Goal: Task Accomplishment & Management: Complete application form

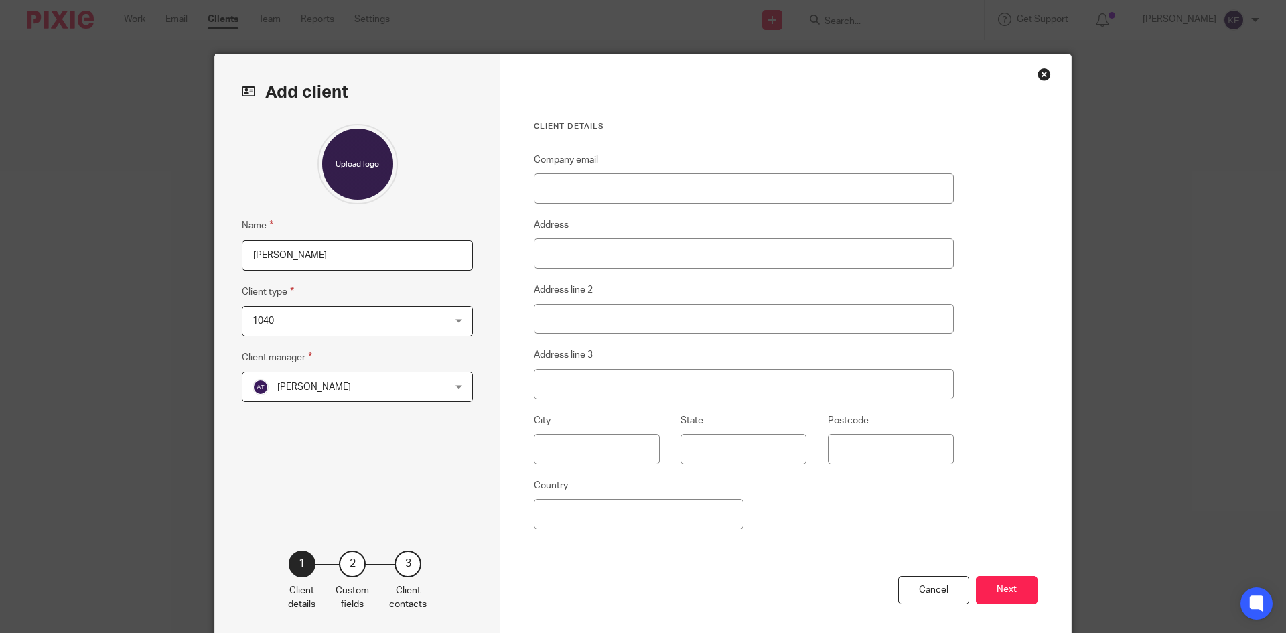
type input "[PERSON_NAME]"
click at [630, 253] on input "Address" at bounding box center [744, 253] width 420 height 30
type input "[STREET_ADDRESS][PERSON_NAME]"
type input "Bountiful"
type input "UT"
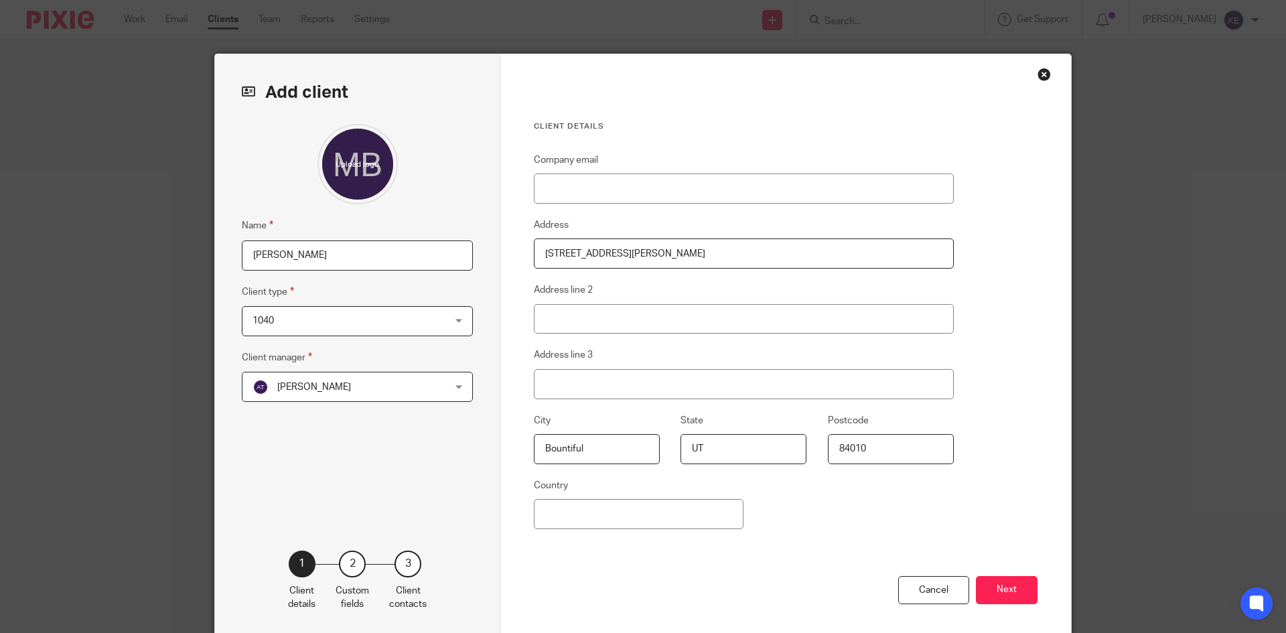
type input "84010"
click at [1001, 581] on button "Next" at bounding box center [1007, 590] width 62 height 29
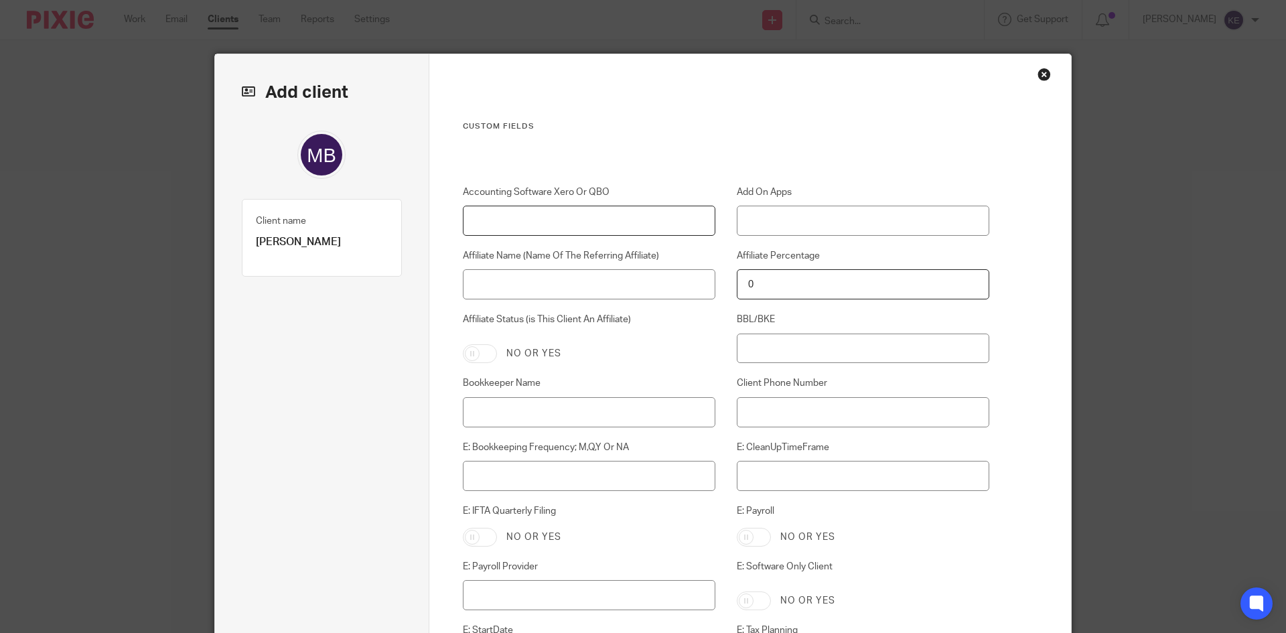
click at [501, 221] on input "Accounting Software Xero Or QBO" at bounding box center [589, 221] width 253 height 30
type input "Xero"
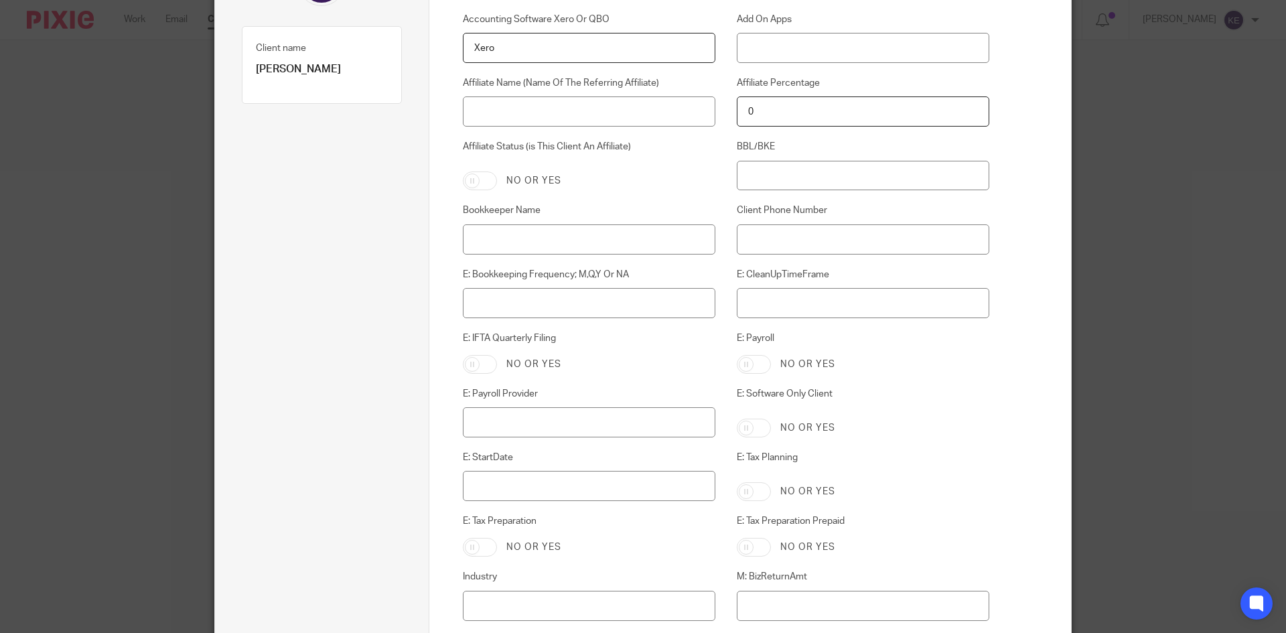
scroll to position [201, 0]
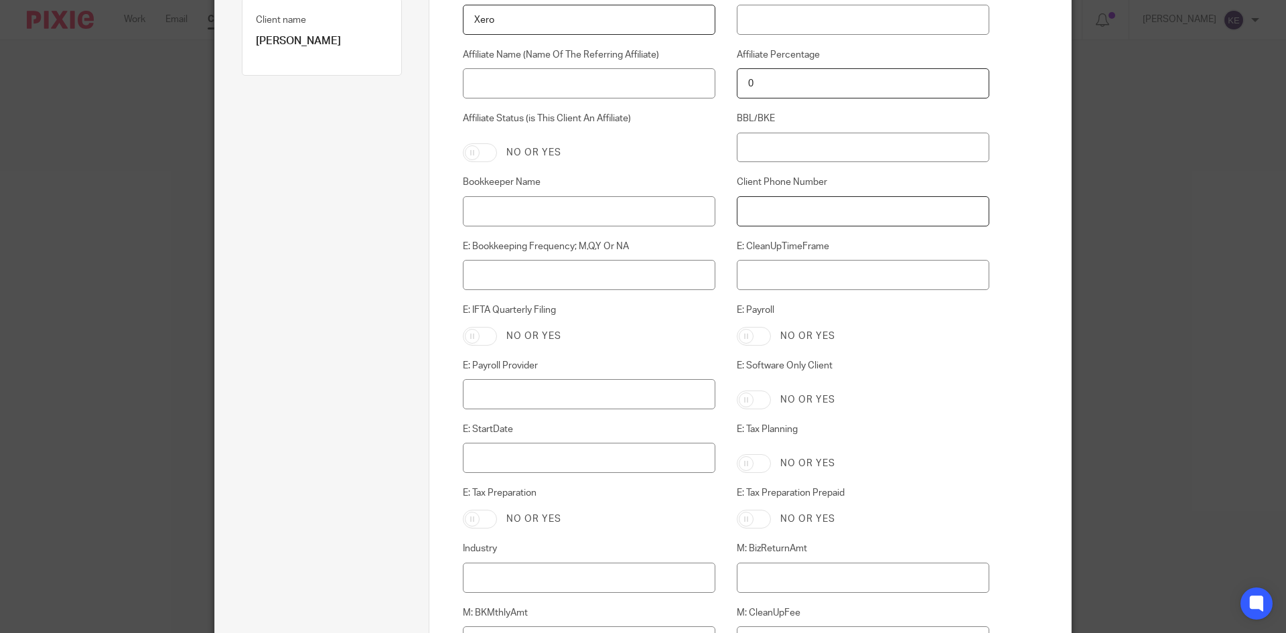
click at [794, 206] on input "Client Phone Number" at bounding box center [863, 211] width 253 height 30
click at [557, 209] on input "Bookkeeper Name" at bounding box center [589, 211] width 253 height 30
click at [551, 274] on input "E: Bookkeeping Frequency; M,Q,Y Or NA" at bounding box center [589, 275] width 253 height 30
type input "M"
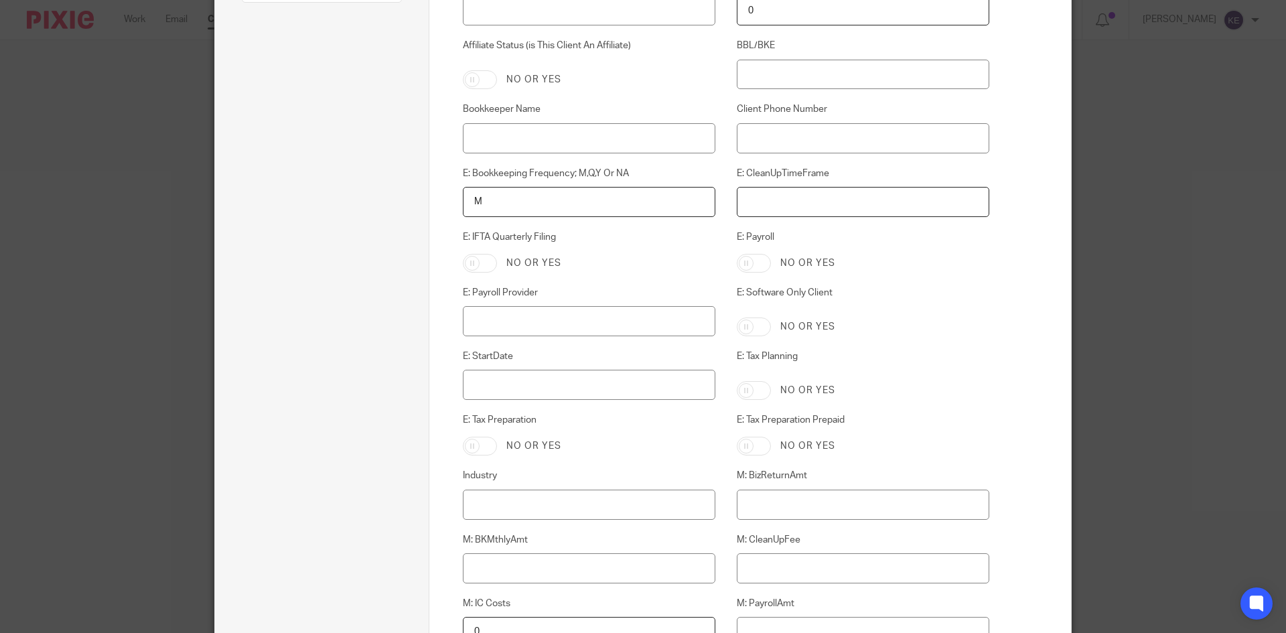
scroll to position [335, 0]
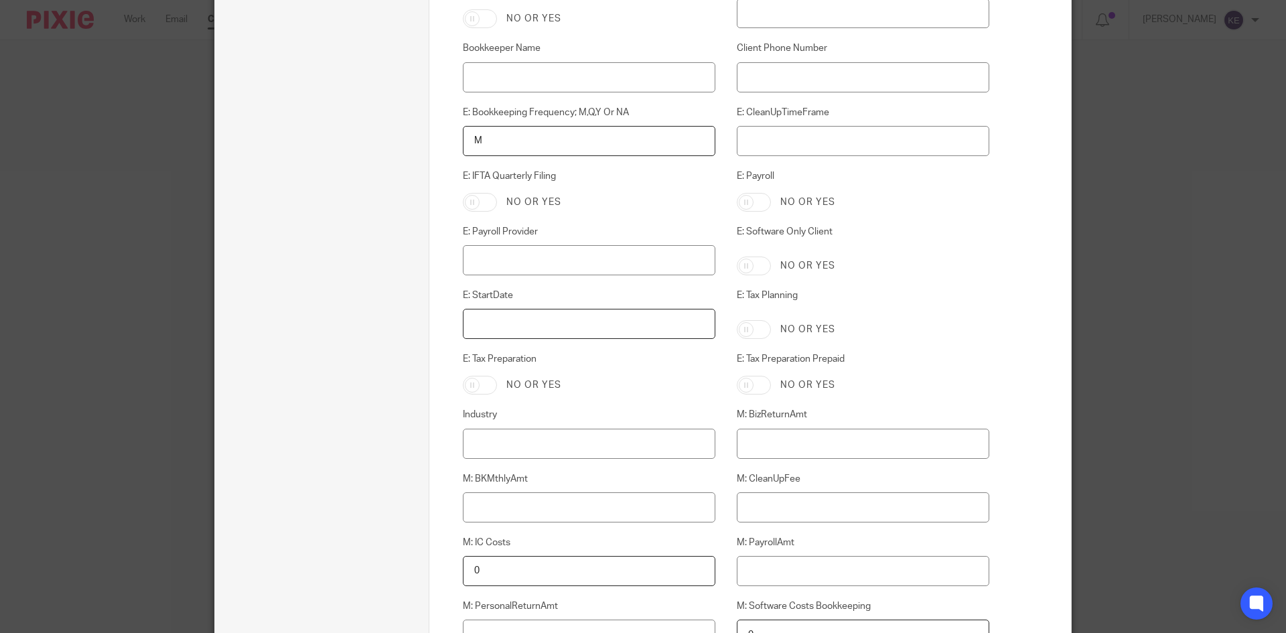
click at [494, 327] on input "E: StartDate" at bounding box center [589, 324] width 253 height 30
click at [478, 384] on input "E: Tax Preparation" at bounding box center [480, 385] width 34 height 19
checkbox input "true"
click at [482, 438] on input "Industry" at bounding box center [589, 444] width 253 height 30
type input "Trucking"
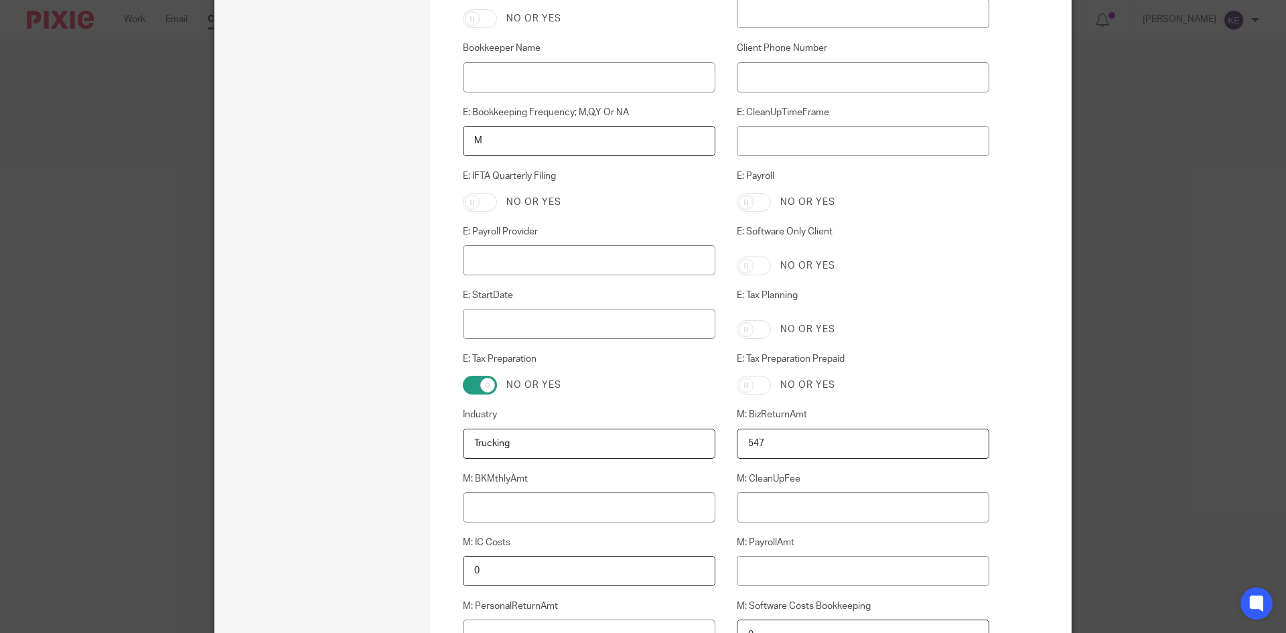
type input "547"
type input "250"
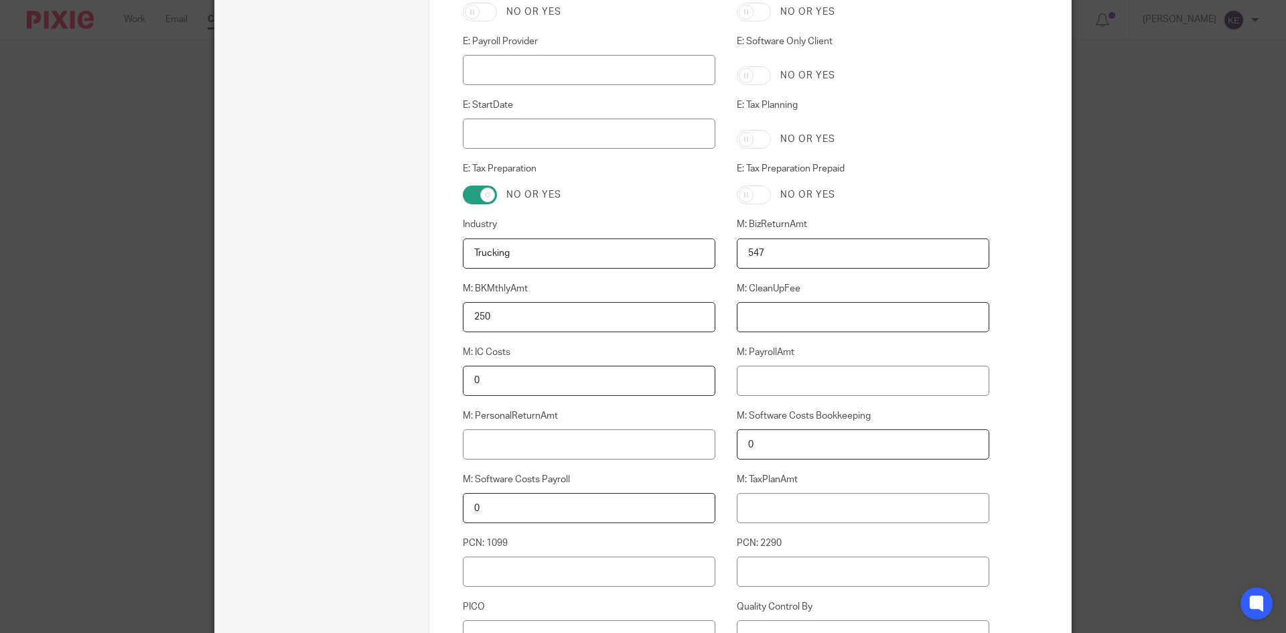
scroll to position [603, 0]
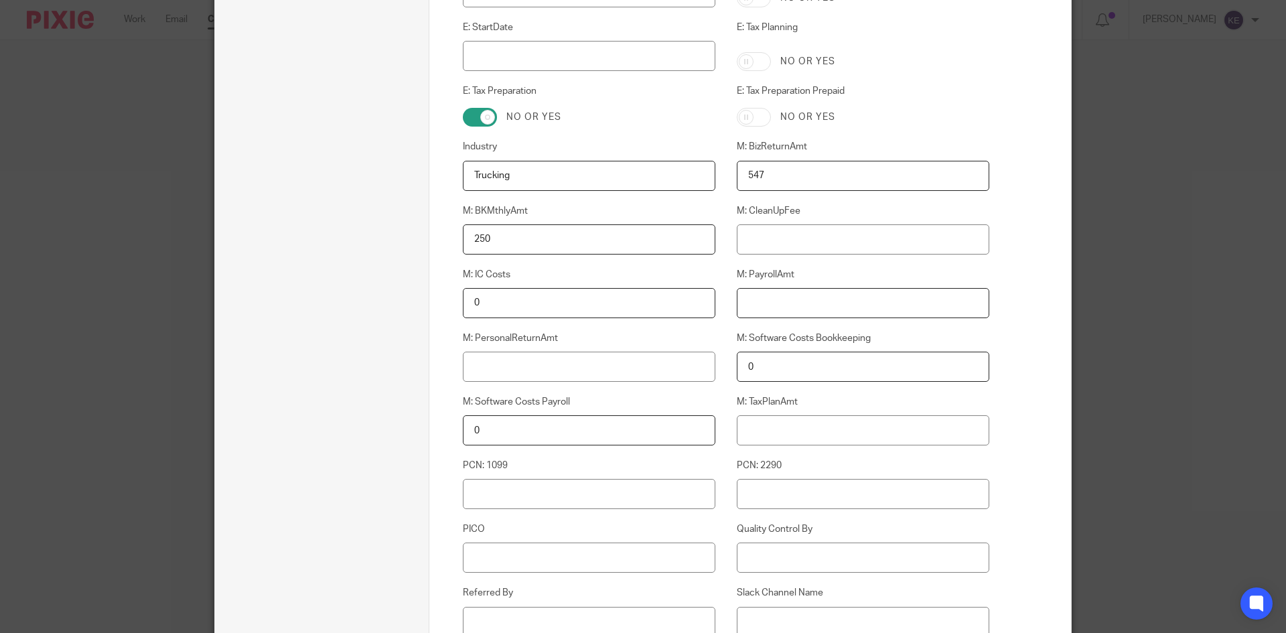
click at [761, 302] on input "M: PayrollAmt" at bounding box center [863, 303] width 253 height 30
type input "0"
type input "547"
drag, startPoint x: 761, startPoint y: 171, endPoint x: 678, endPoint y: 186, distance: 83.7
click at [678, 186] on div "Accounting Software Xero Or QBO Xero Add On Apps Affiliate Name (Name Of The Re…" at bounding box center [715, 197] width 548 height 1228
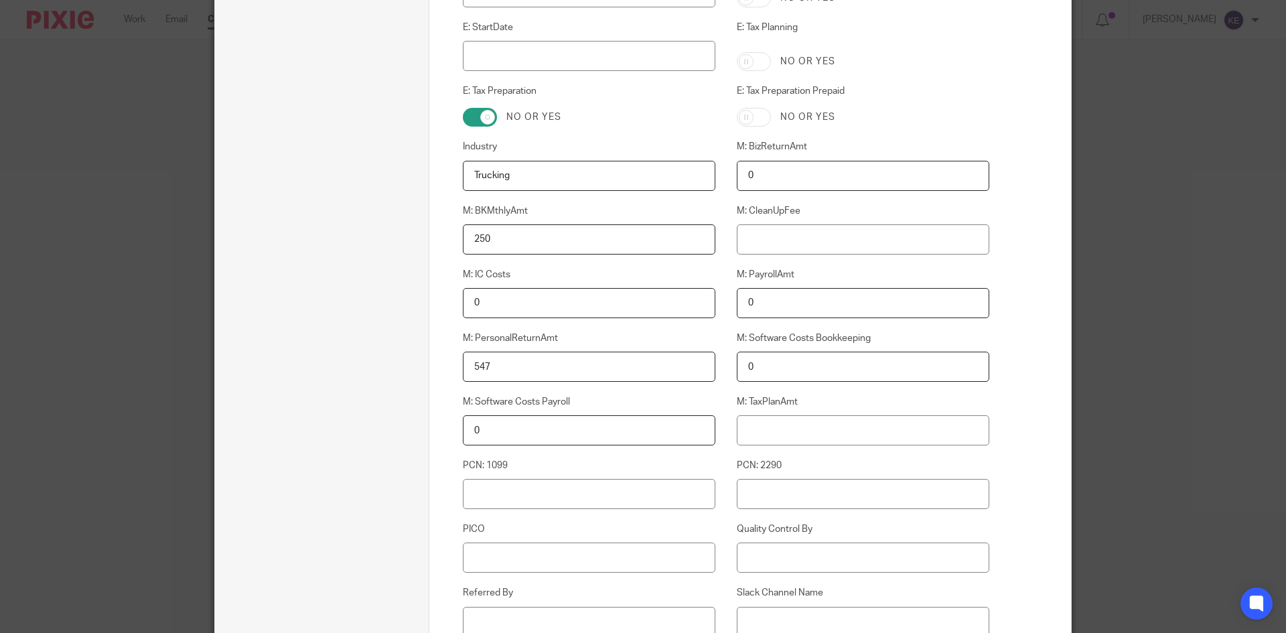
type input "0"
click at [763, 429] on input "M: TaxPlanAmt" at bounding box center [863, 430] width 253 height 30
type input "2400"
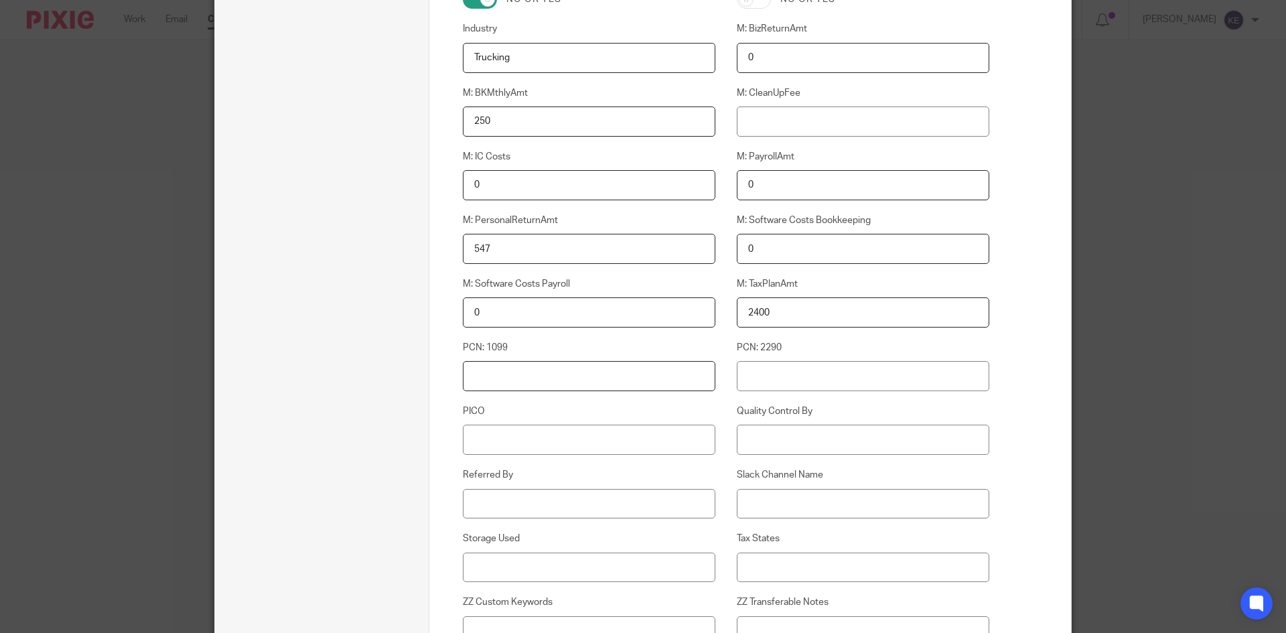
scroll to position [737, 0]
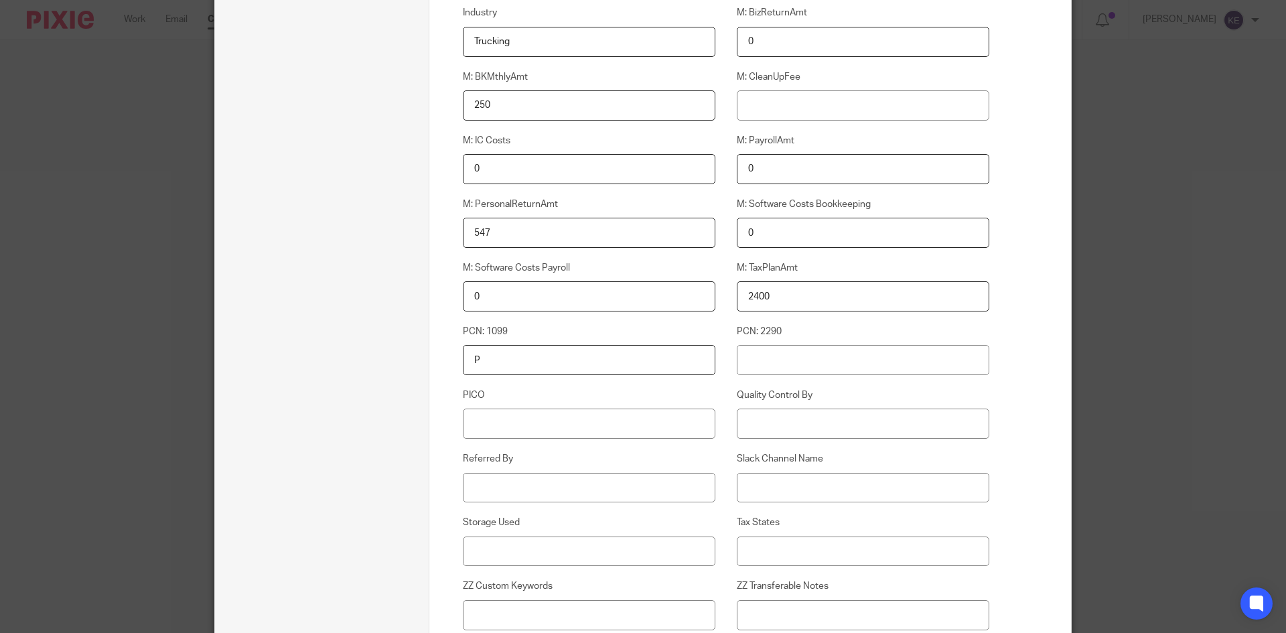
type input "P"
click at [479, 429] on input "PICO" at bounding box center [589, 424] width 253 height 30
type input "C"
type input "Jackie Kiss"
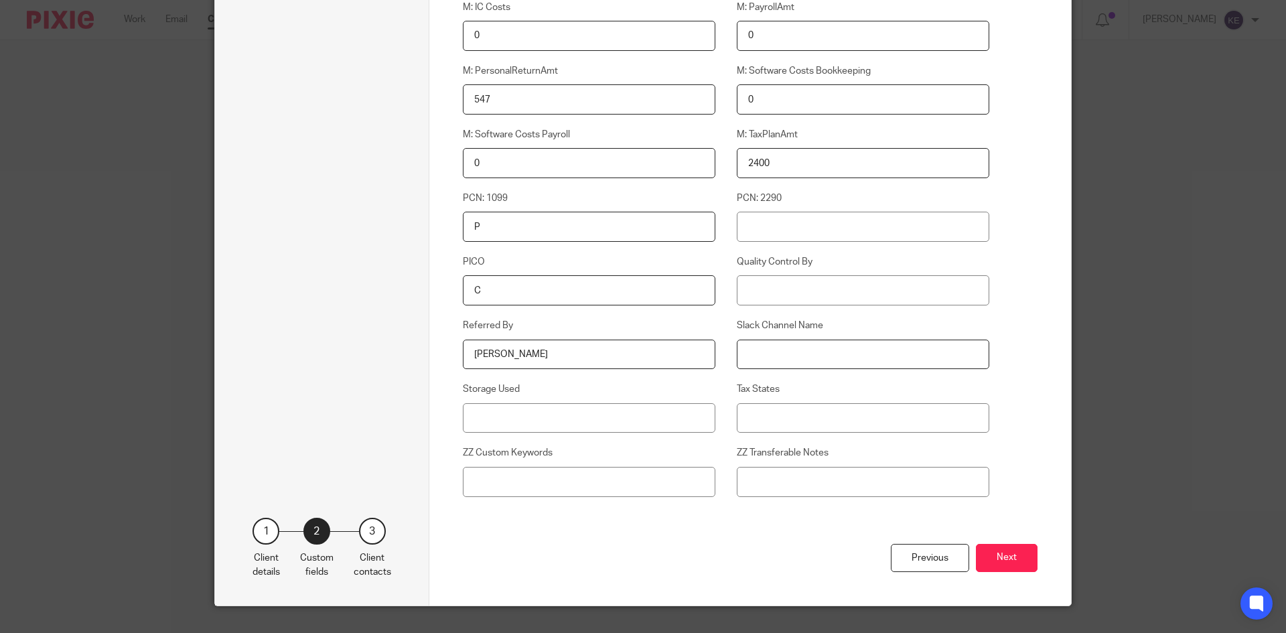
scroll to position [871, 0]
click at [795, 420] on input "Tax States" at bounding box center [863, 418] width 253 height 30
type input "NV, UT"
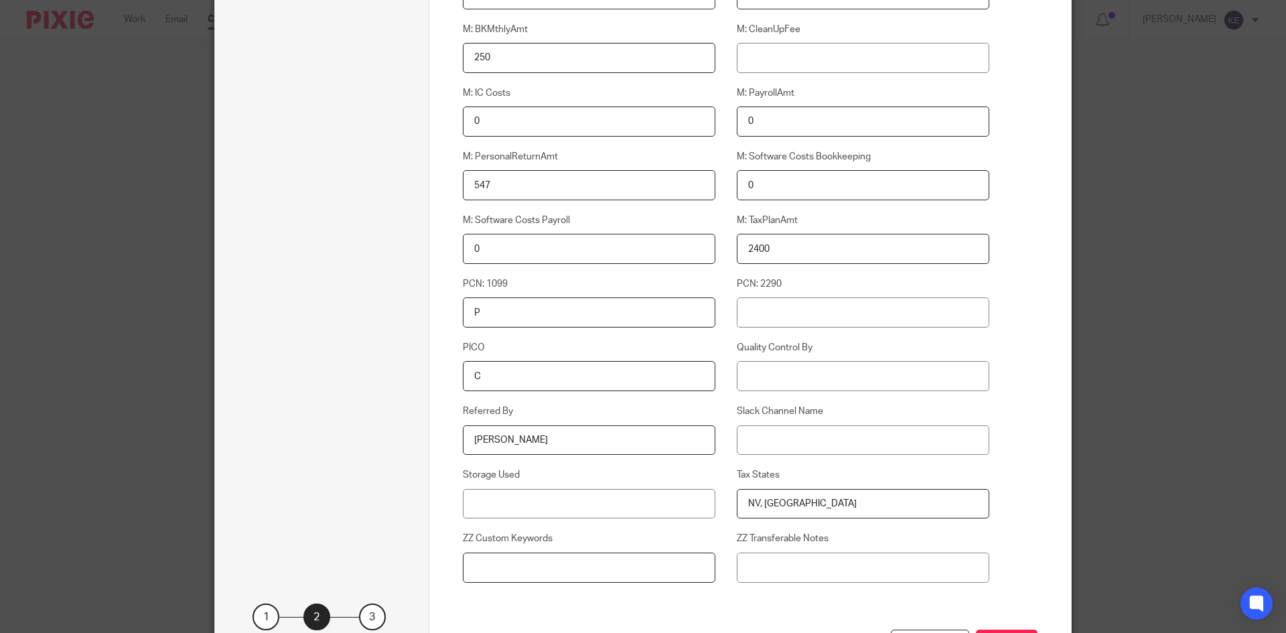
scroll to position [804, 0]
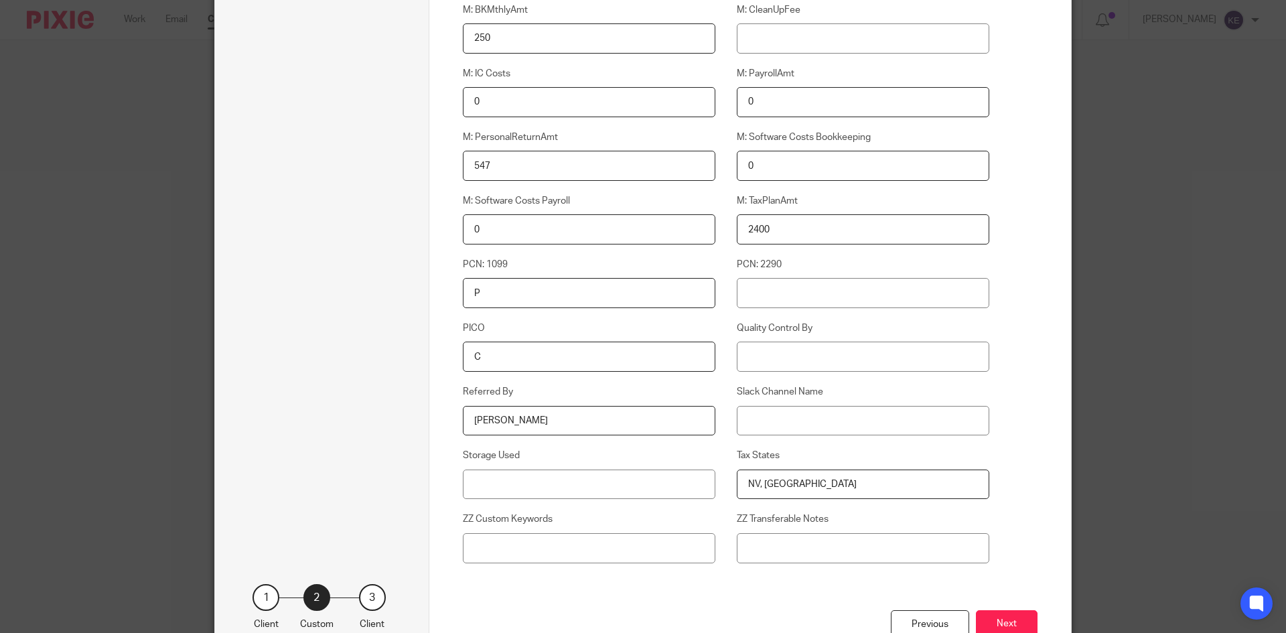
click at [1006, 613] on button "Next" at bounding box center [1007, 624] width 62 height 29
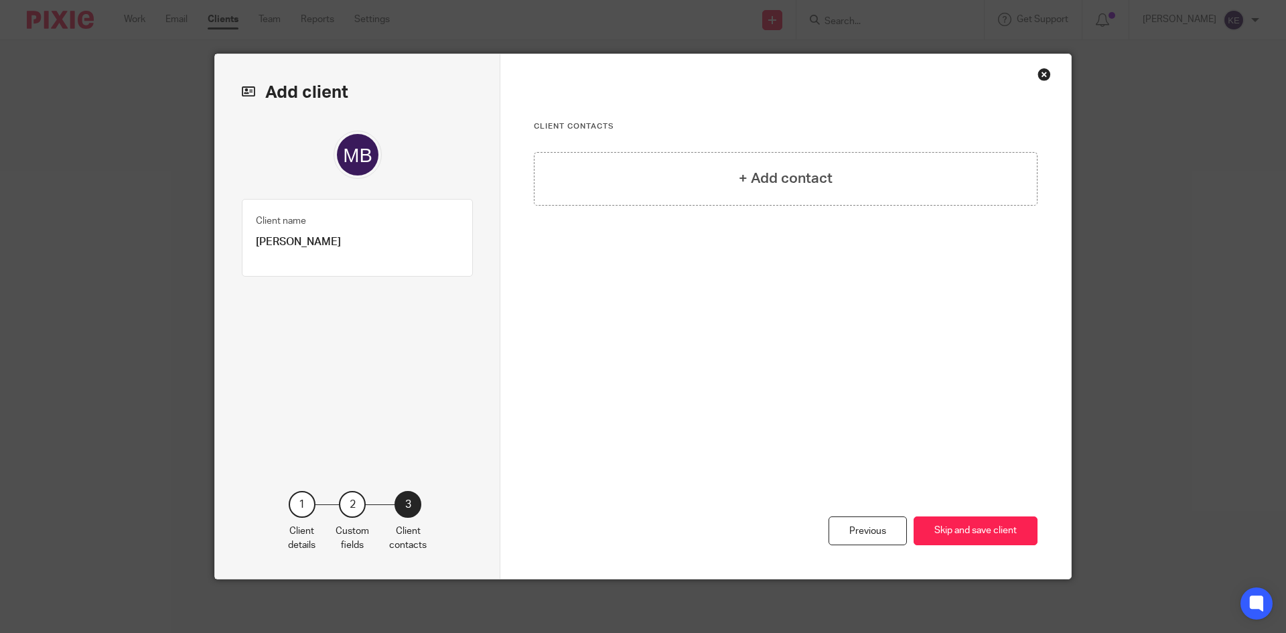
click at [336, 232] on fieldset "Client name Mike Bull" at bounding box center [357, 231] width 203 height 36
click at [701, 179] on div "+ Add contact" at bounding box center [786, 179] width 504 height 54
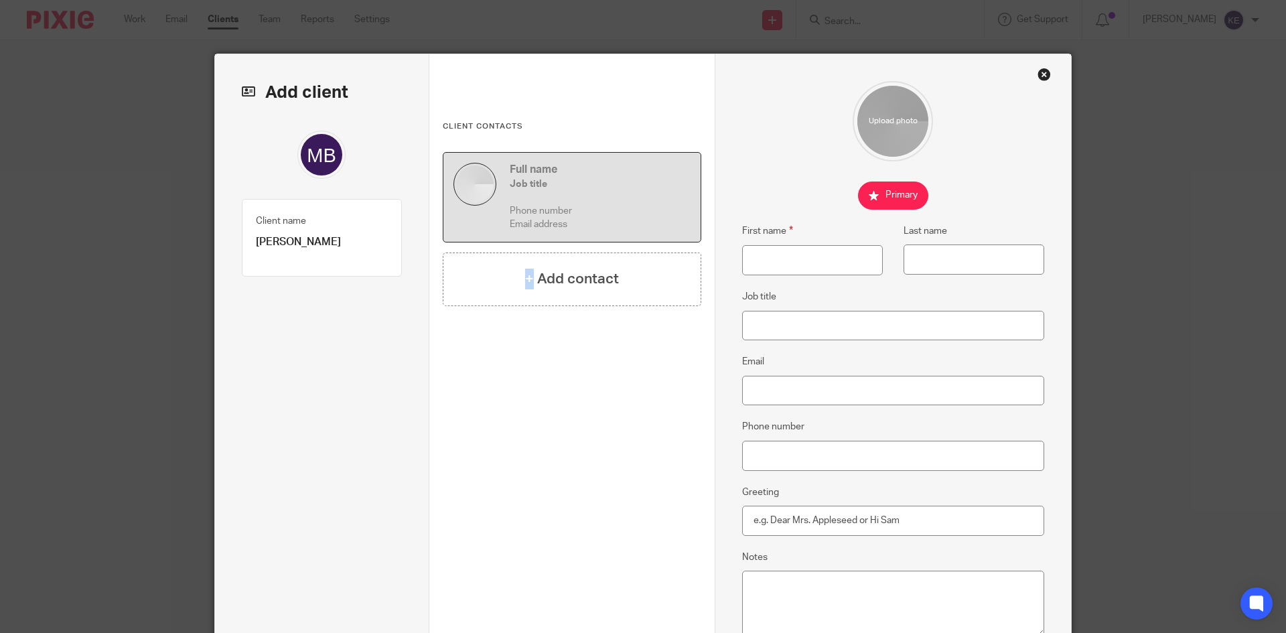
click at [525, 265] on div "+ Add contact" at bounding box center [572, 279] width 259 height 54
type input "Mike"
click at [936, 257] on input "Bulll" at bounding box center [973, 259] width 141 height 30
type input "Bull"
type input "casinobull@gmail.com"
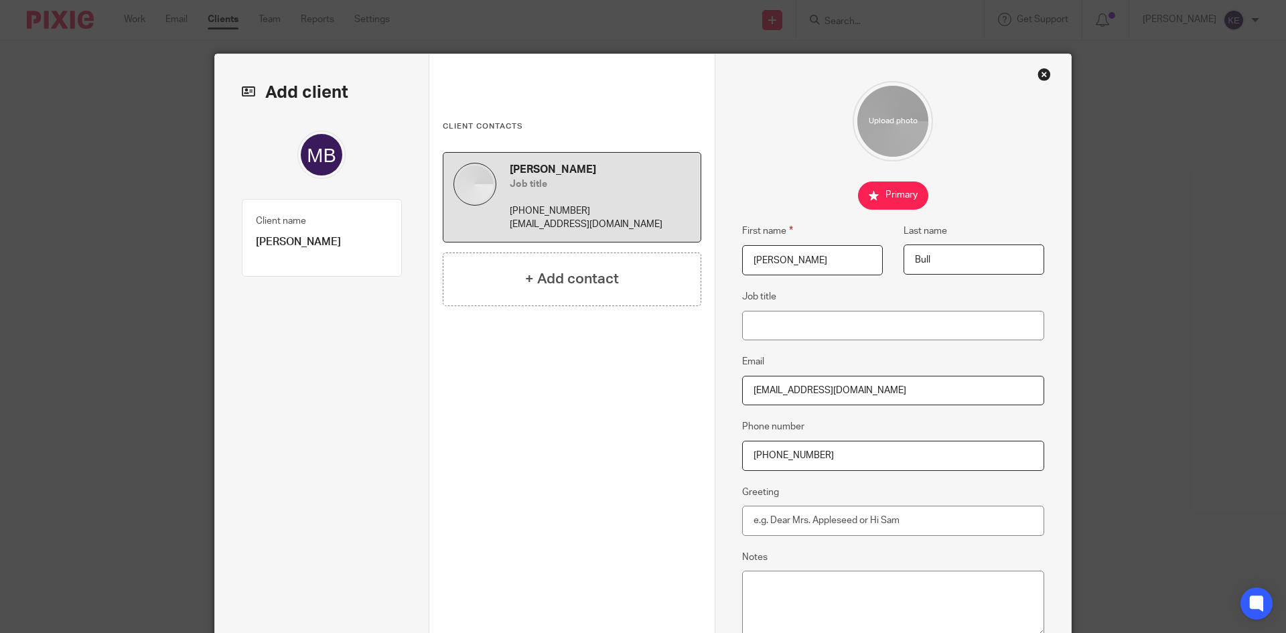
type input "541-670-8355"
type input "Mike"
click at [782, 329] on input "Job title" at bounding box center [893, 326] width 303 height 30
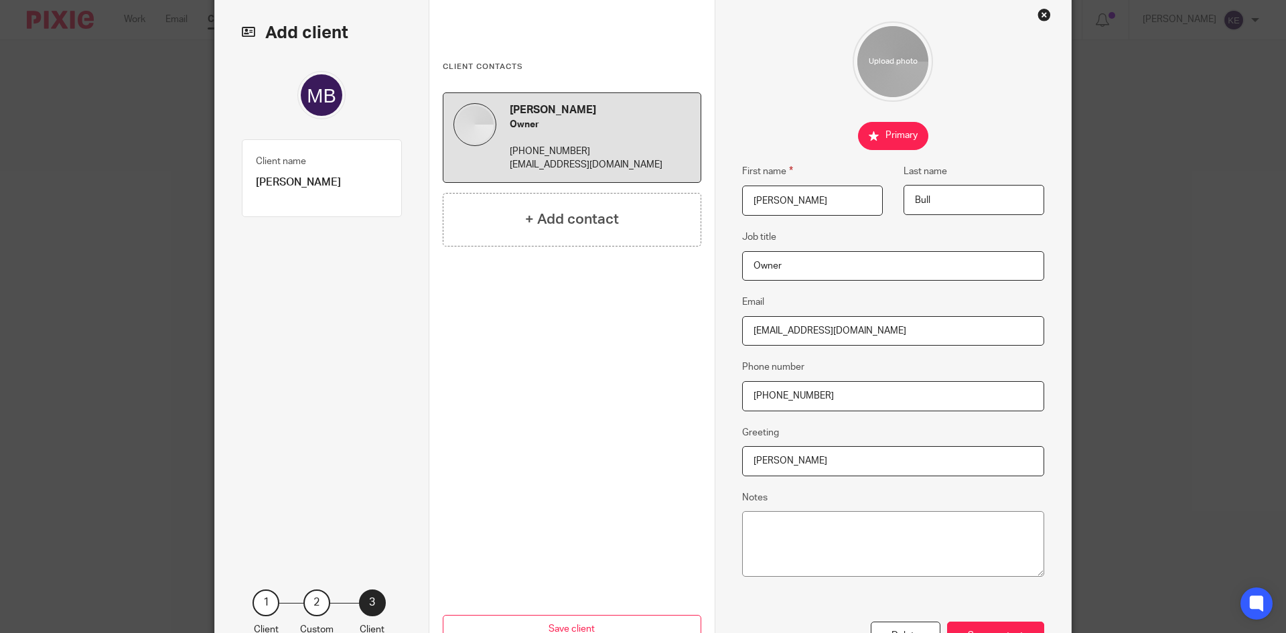
scroll to position [158, 0]
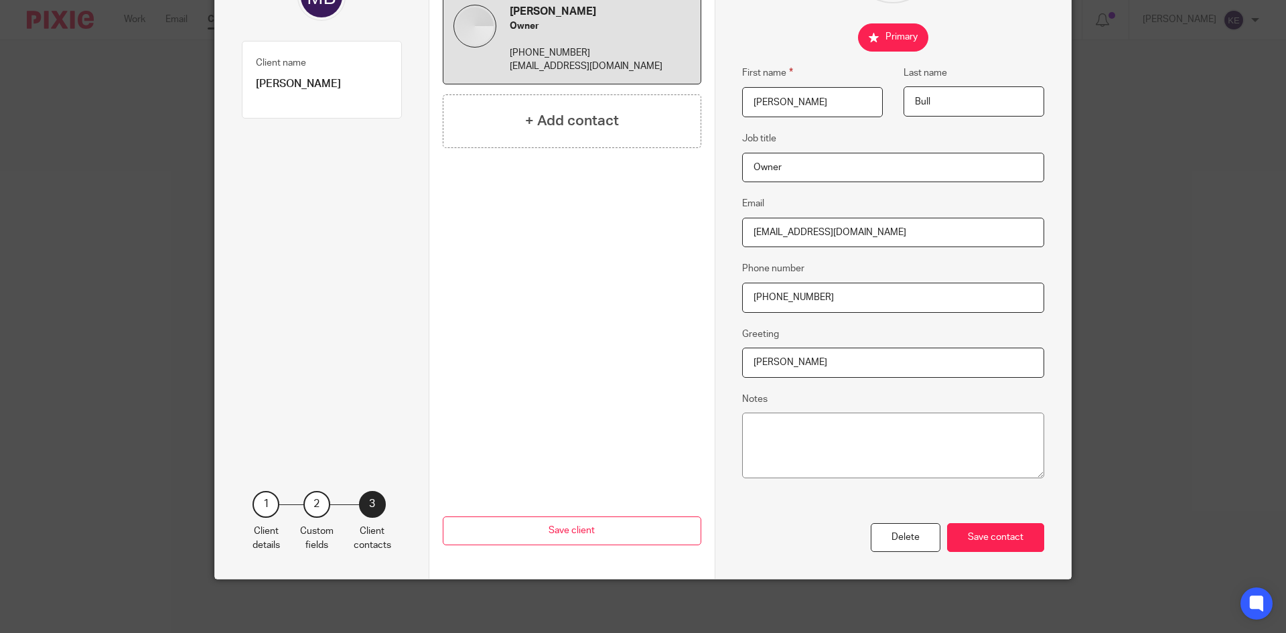
type input "Owner"
click at [1005, 530] on div "Save contact" at bounding box center [995, 537] width 97 height 29
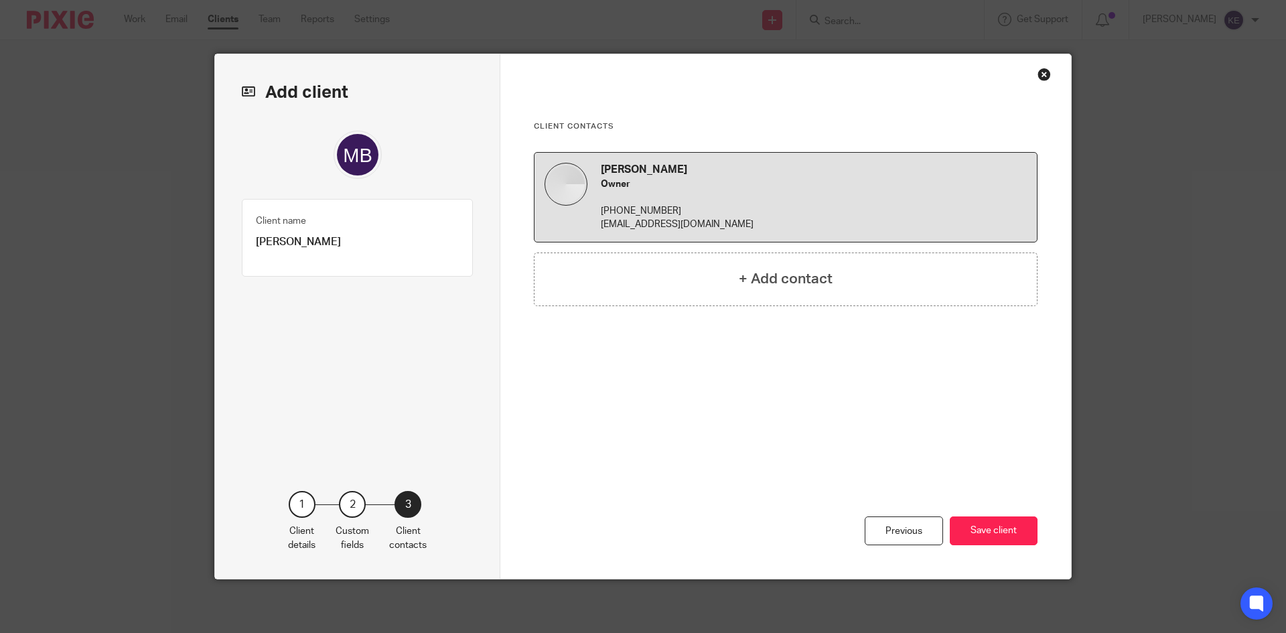
click at [1014, 536] on button "Save client" at bounding box center [994, 530] width 88 height 29
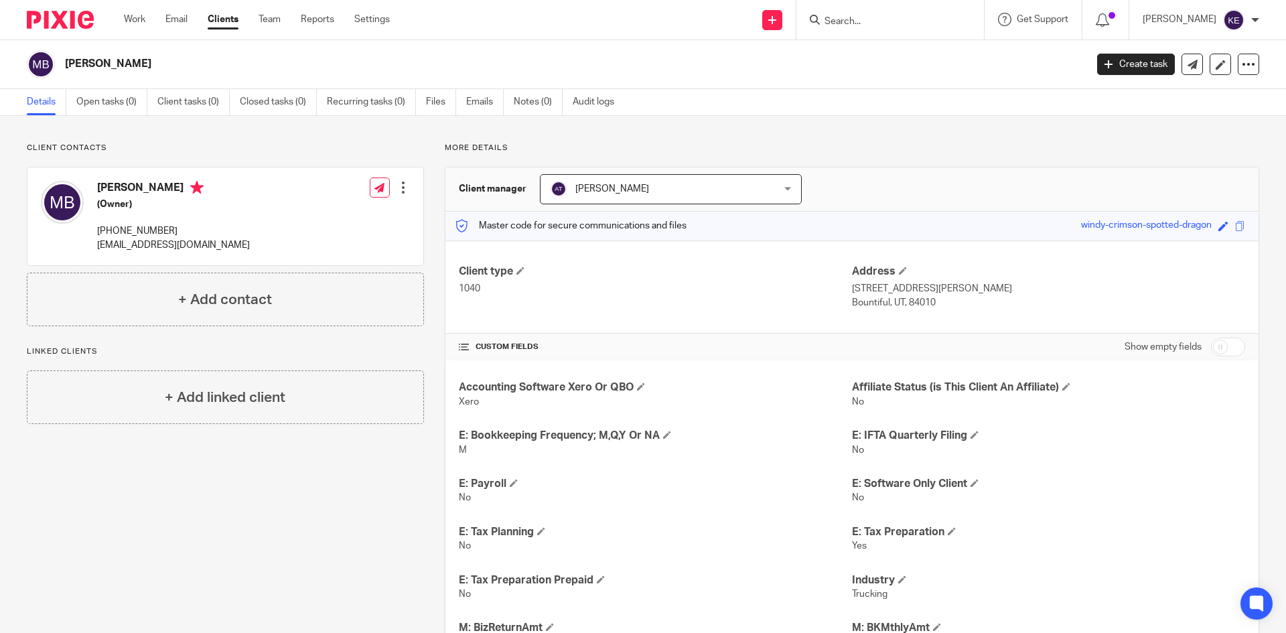
click at [1124, 60] on link "Create task" at bounding box center [1136, 64] width 78 height 21
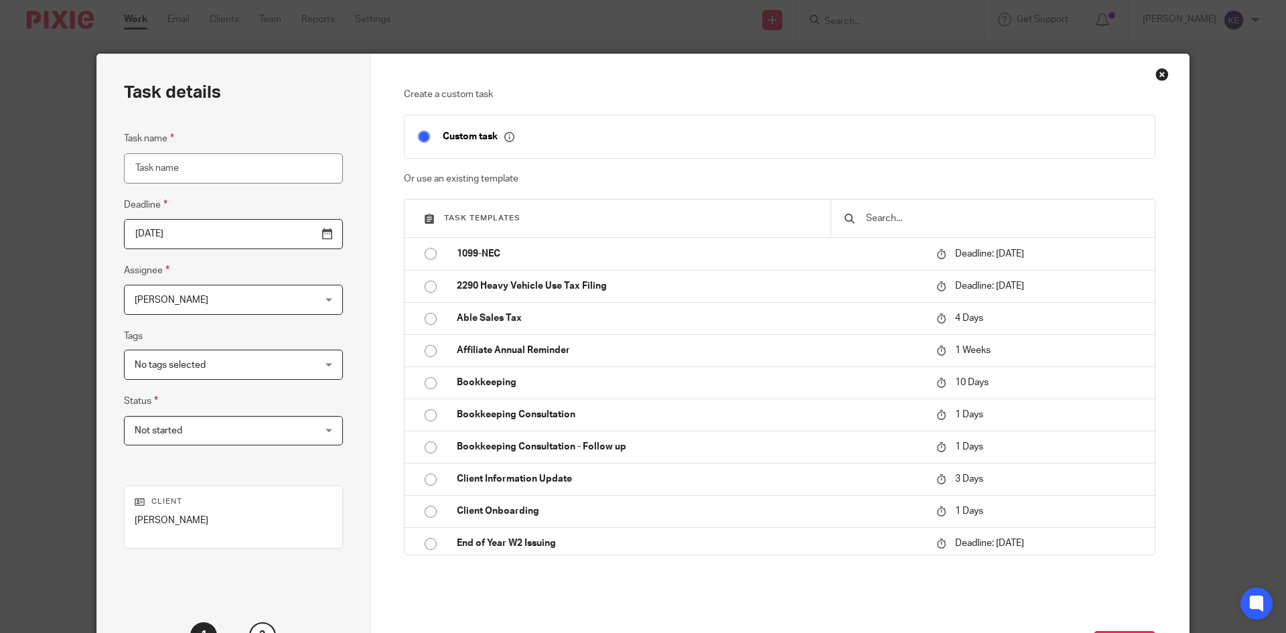
click at [437, 447] on input "radio" at bounding box center [430, 447] width 25 height 25
type input "2025-08-19"
type input "Bookkeeping Consultation - Follow up"
checkbox input "false"
radio input "false"
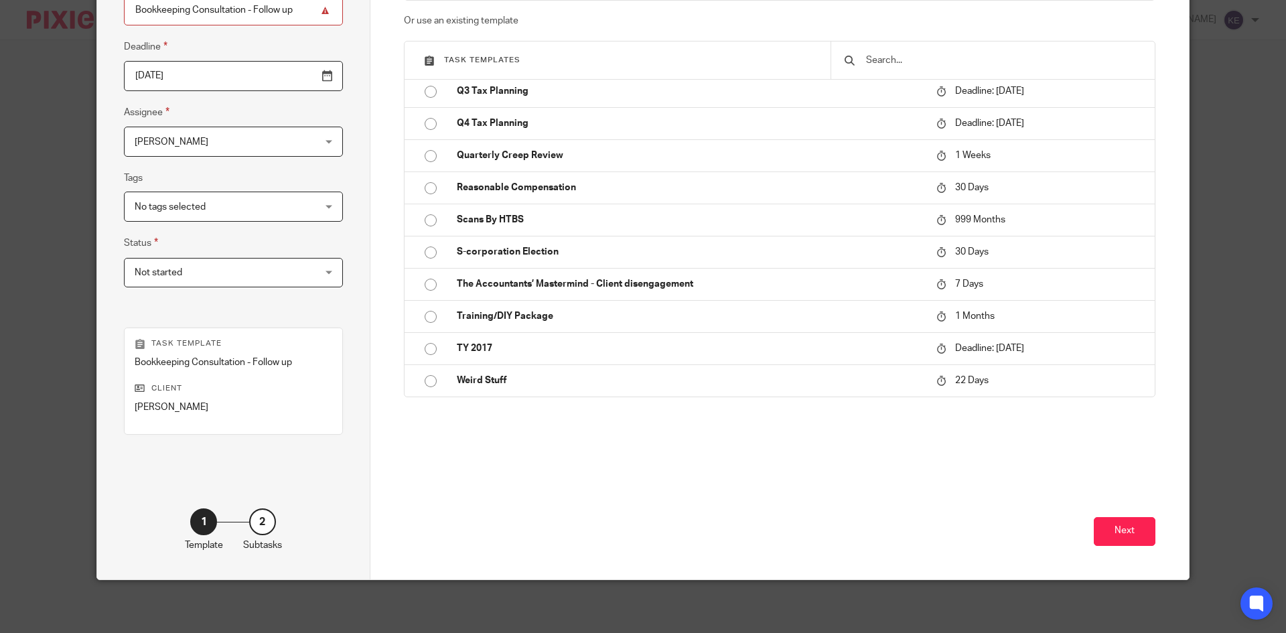
scroll to position [159, 0]
click at [1131, 526] on button "Next" at bounding box center [1125, 530] width 62 height 29
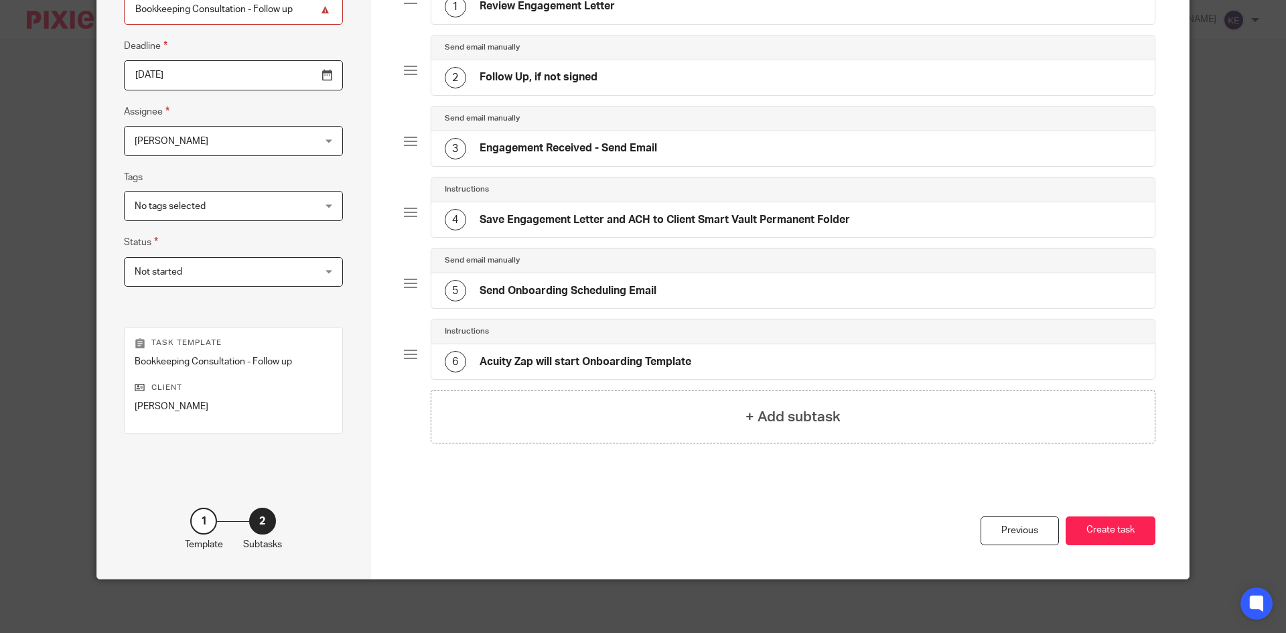
click at [1100, 528] on button "Create task" at bounding box center [1111, 530] width 90 height 29
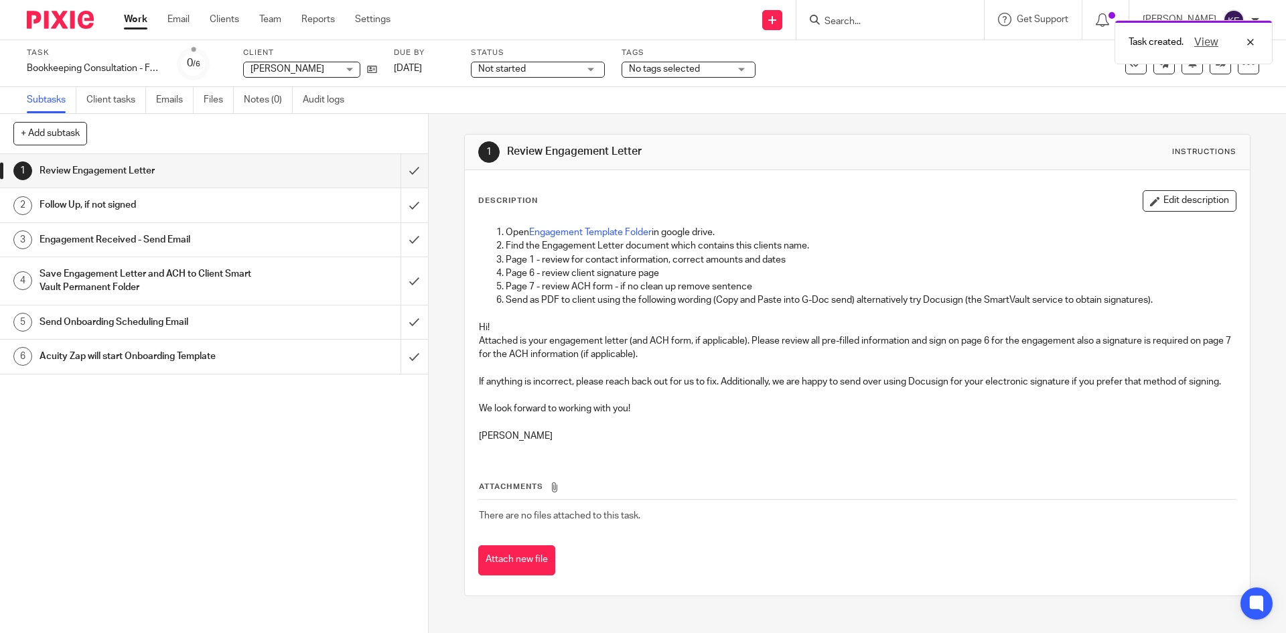
click at [606, 228] on link "Engagement Template Folder" at bounding box center [590, 232] width 123 height 9
click at [378, 67] on div "Task Bookkeeping Consultation - Follow up Save Bookkeeping Consultation - Follo…" at bounding box center [540, 64] width 1027 height 32
click at [377, 67] on div "Task Bookkeeping Consultation - Follow up Save Bookkeeping Consultation - Follo…" at bounding box center [540, 64] width 1027 height 32
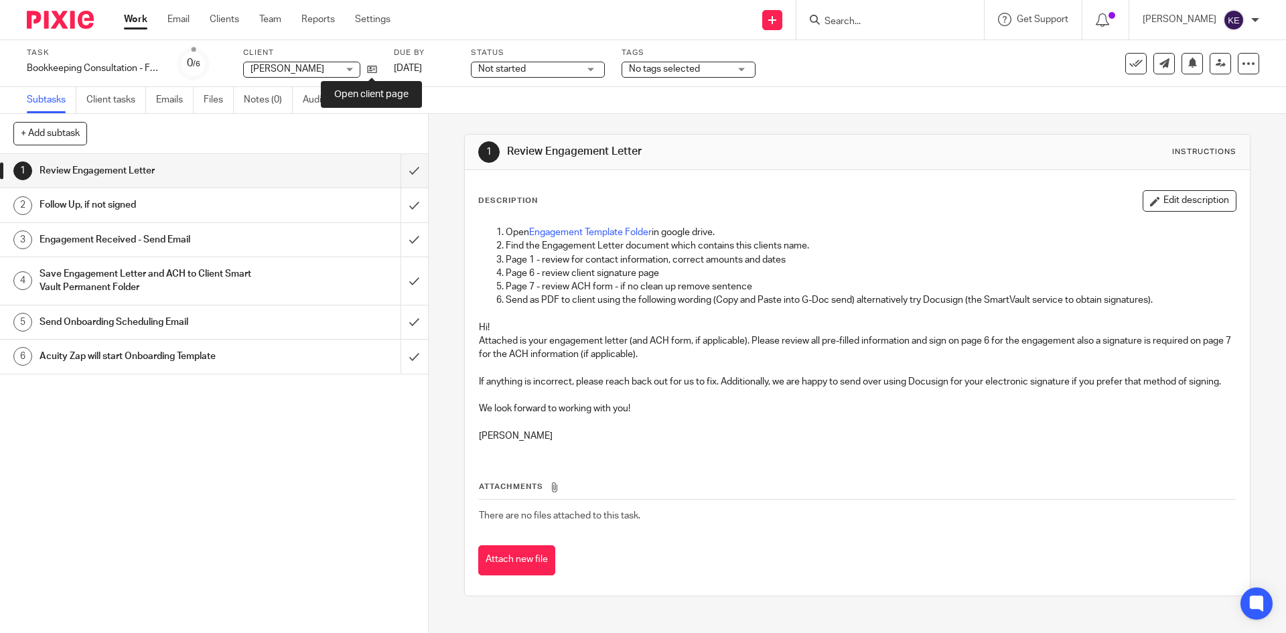
click at [372, 72] on icon at bounding box center [372, 69] width 10 height 10
click at [398, 165] on input "submit" at bounding box center [214, 170] width 428 height 33
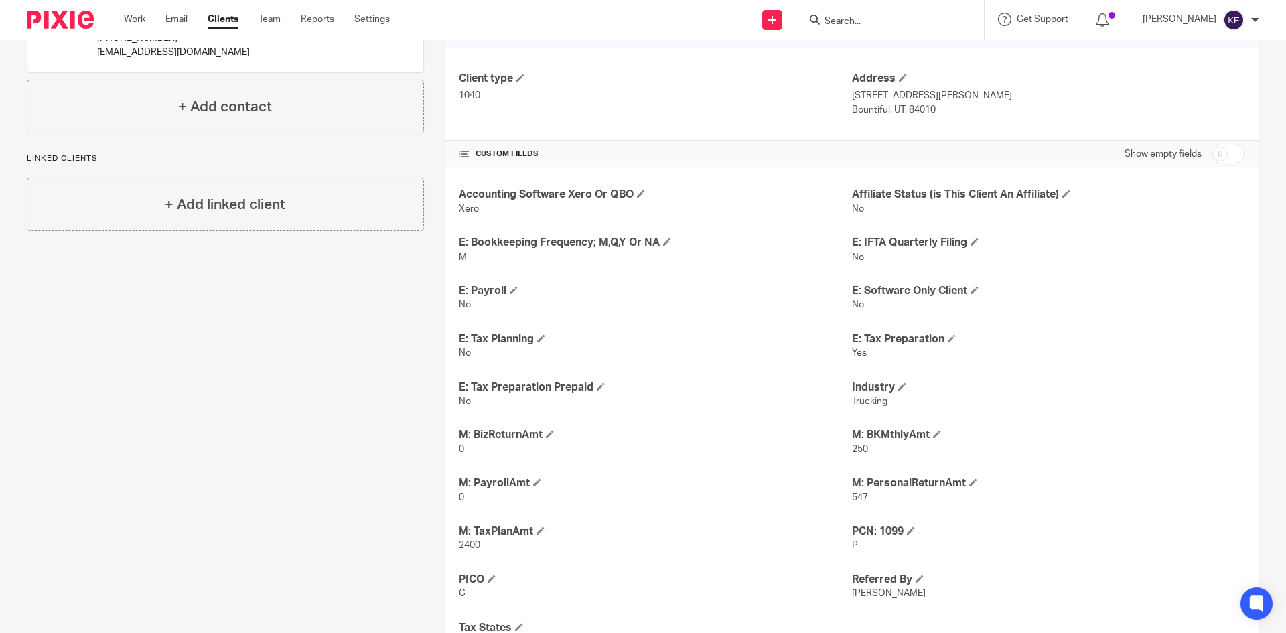
scroll to position [201, 0]
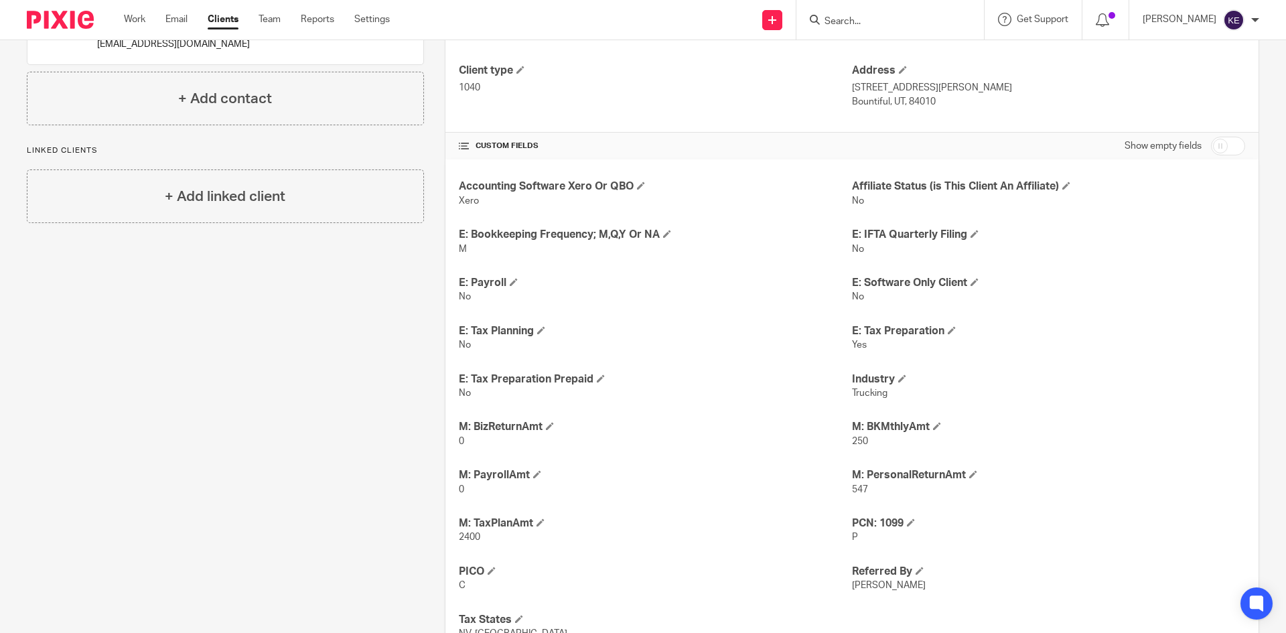
click at [1224, 140] on input "checkbox" at bounding box center [1228, 146] width 34 height 19
checkbox input "true"
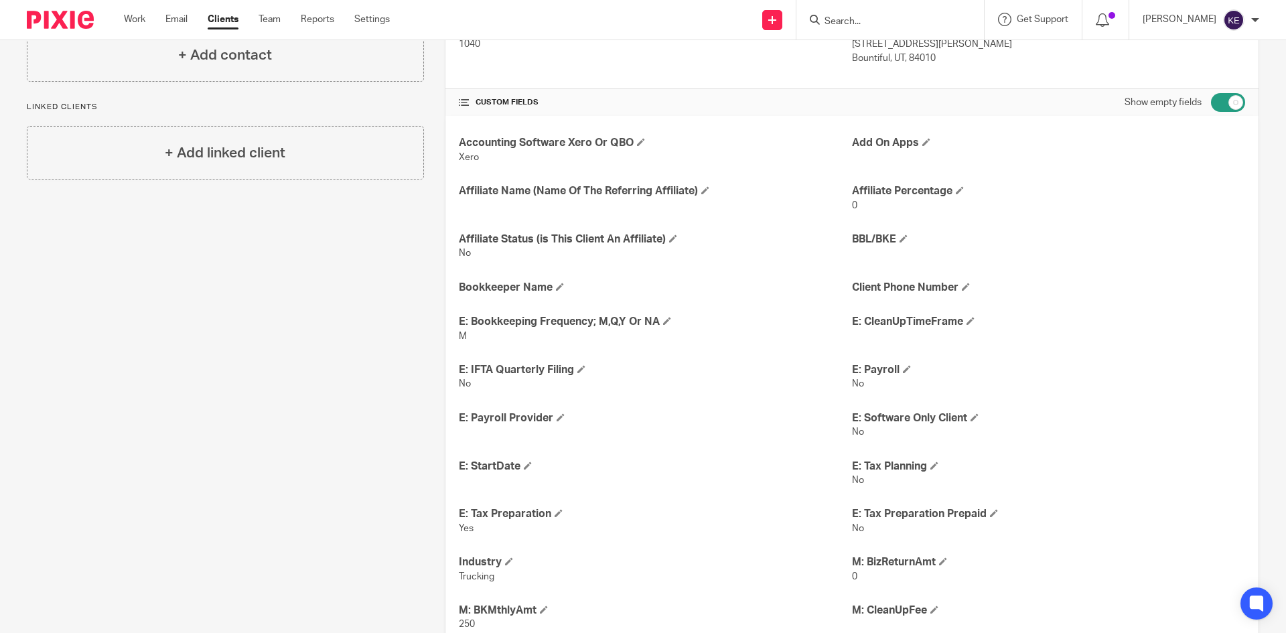
scroll to position [268, 0]
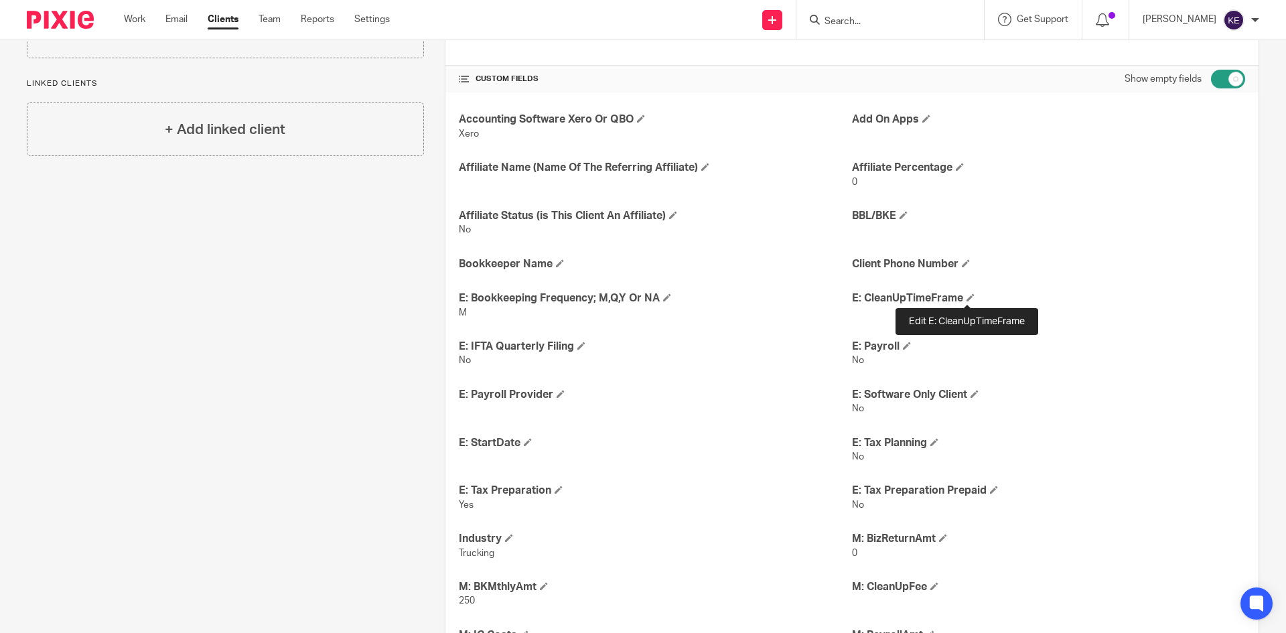
click at [968, 296] on span at bounding box center [970, 297] width 8 height 8
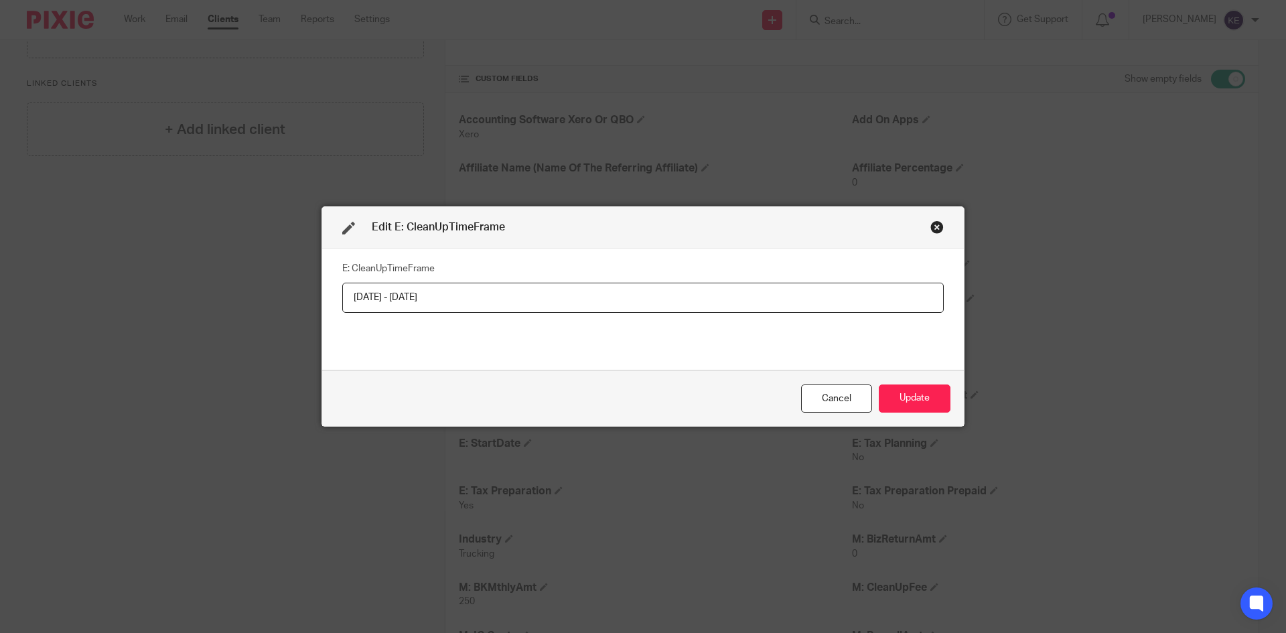
type input "[DATE] - [DATE]"
drag, startPoint x: 922, startPoint y: 401, endPoint x: 912, endPoint y: 403, distance: 10.2
click at [922, 401] on button "Update" at bounding box center [915, 398] width 72 height 29
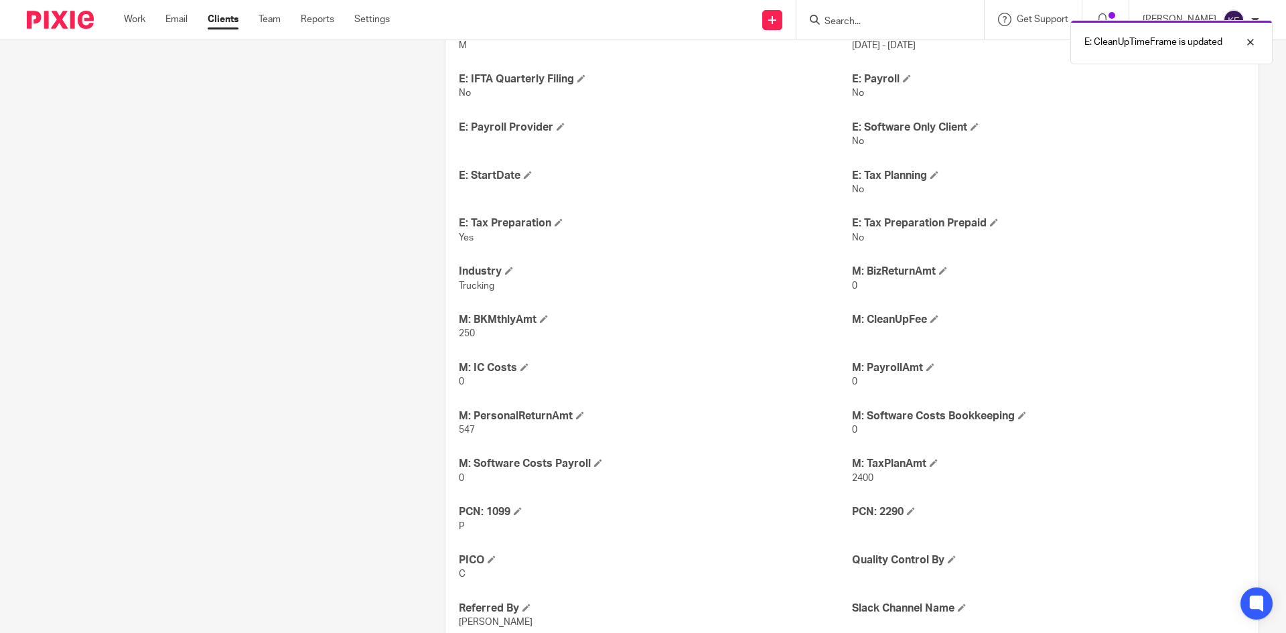
scroll to position [536, 0]
click at [935, 315] on span at bounding box center [934, 318] width 8 height 8
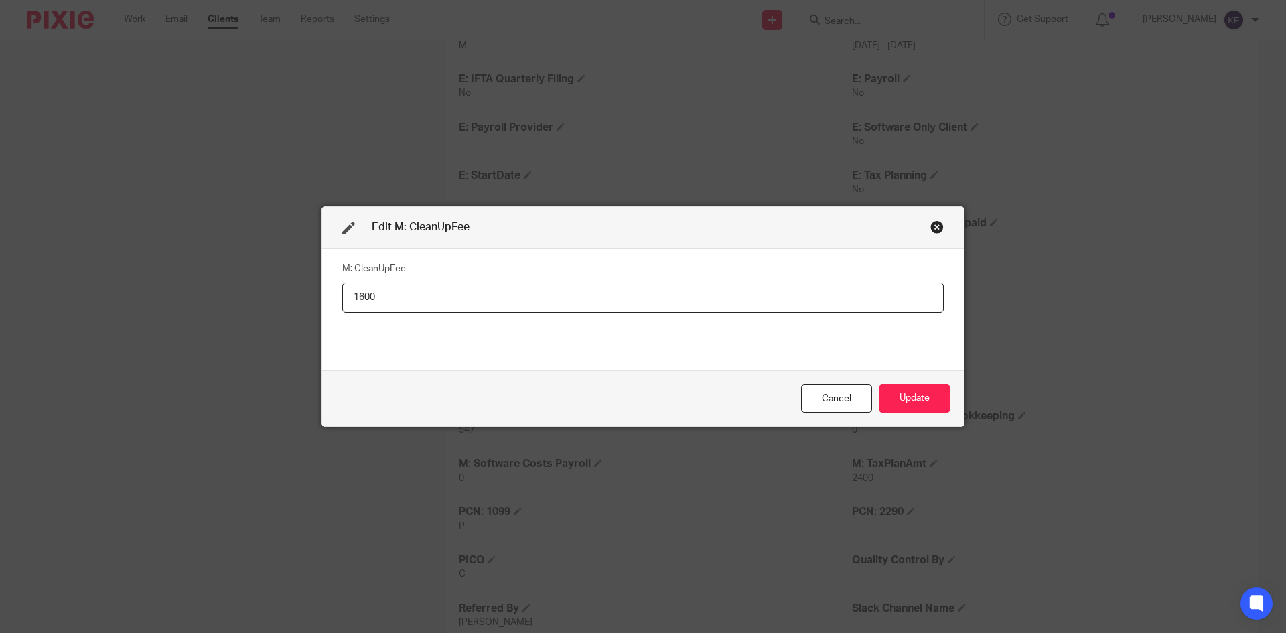
type input "1600"
click at [922, 394] on button "Update" at bounding box center [915, 398] width 72 height 29
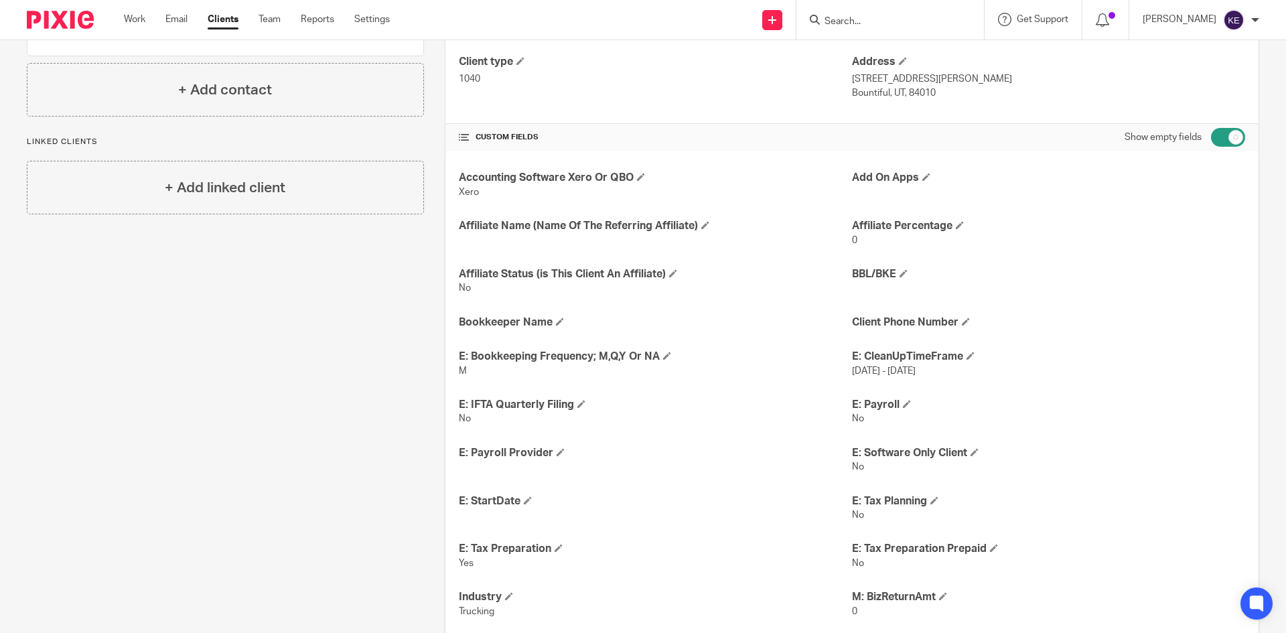
scroll to position [0, 0]
